Goal: Transaction & Acquisition: Purchase product/service

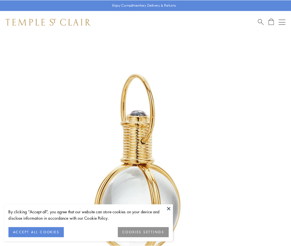
scroll to position [145, 0]
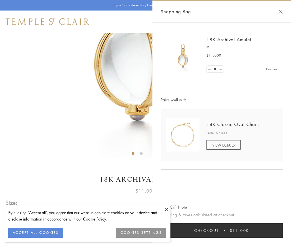
click at [222, 231] on button "Checkout $11,000" at bounding box center [222, 231] width 122 height 14
